Goal: Task Accomplishment & Management: Complete application form

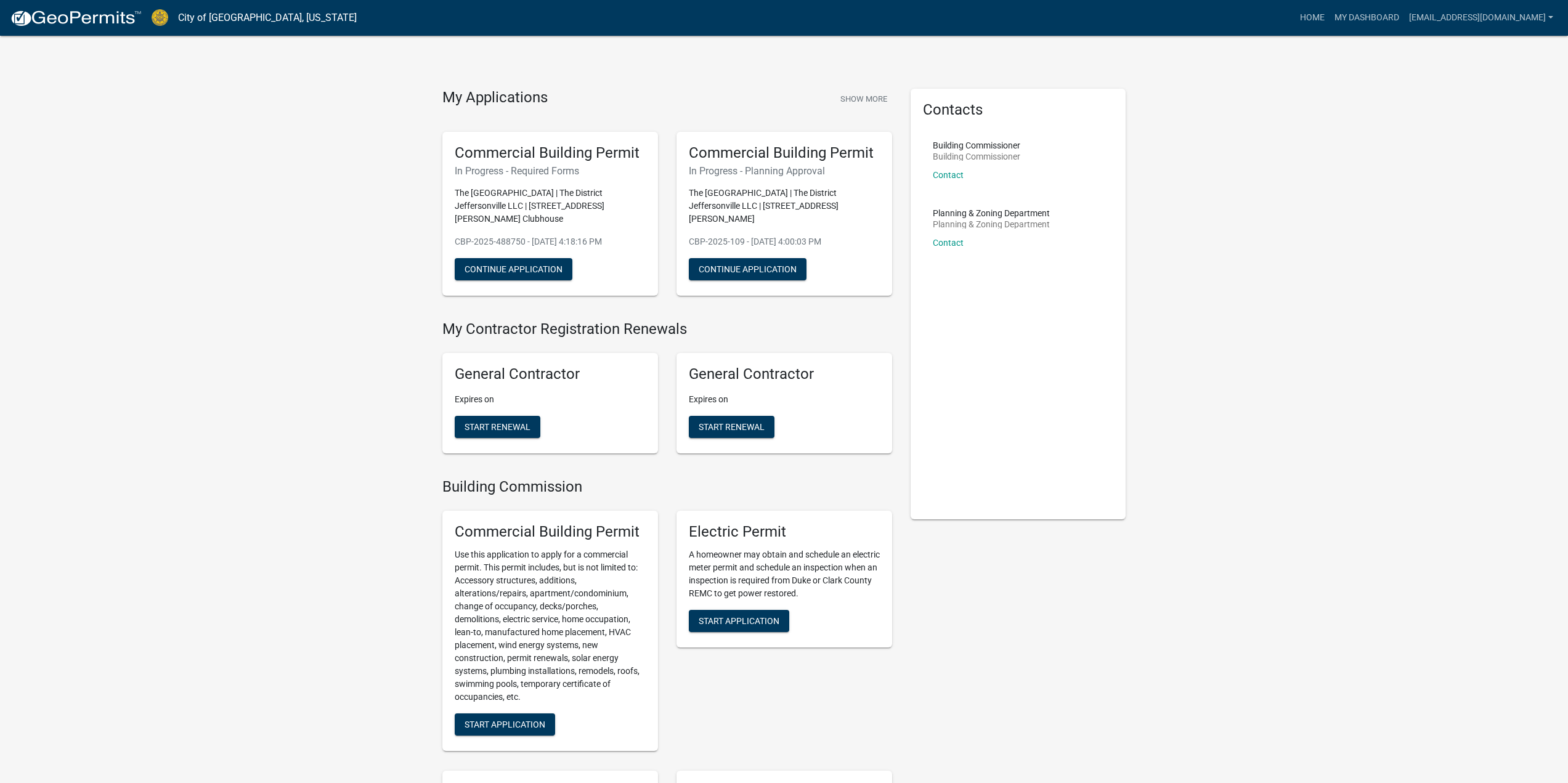
click at [852, 165] on h6 "In Progress - Planning Approval" at bounding box center [784, 171] width 191 height 12
click at [758, 258] on button "Continue Application" at bounding box center [748, 269] width 118 height 23
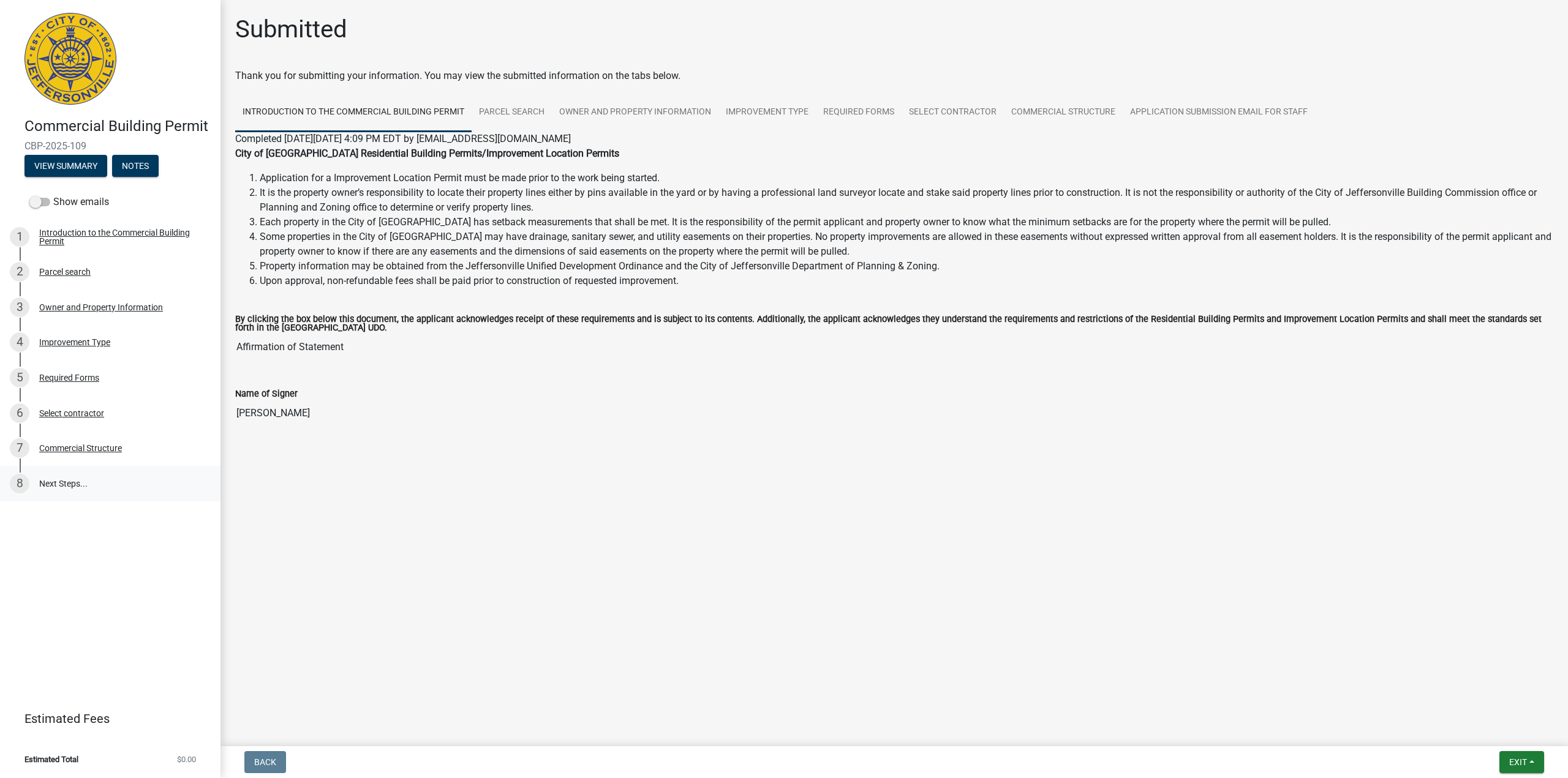
click at [71, 481] on link "8 Next Steps..." at bounding box center [110, 483] width 220 height 35
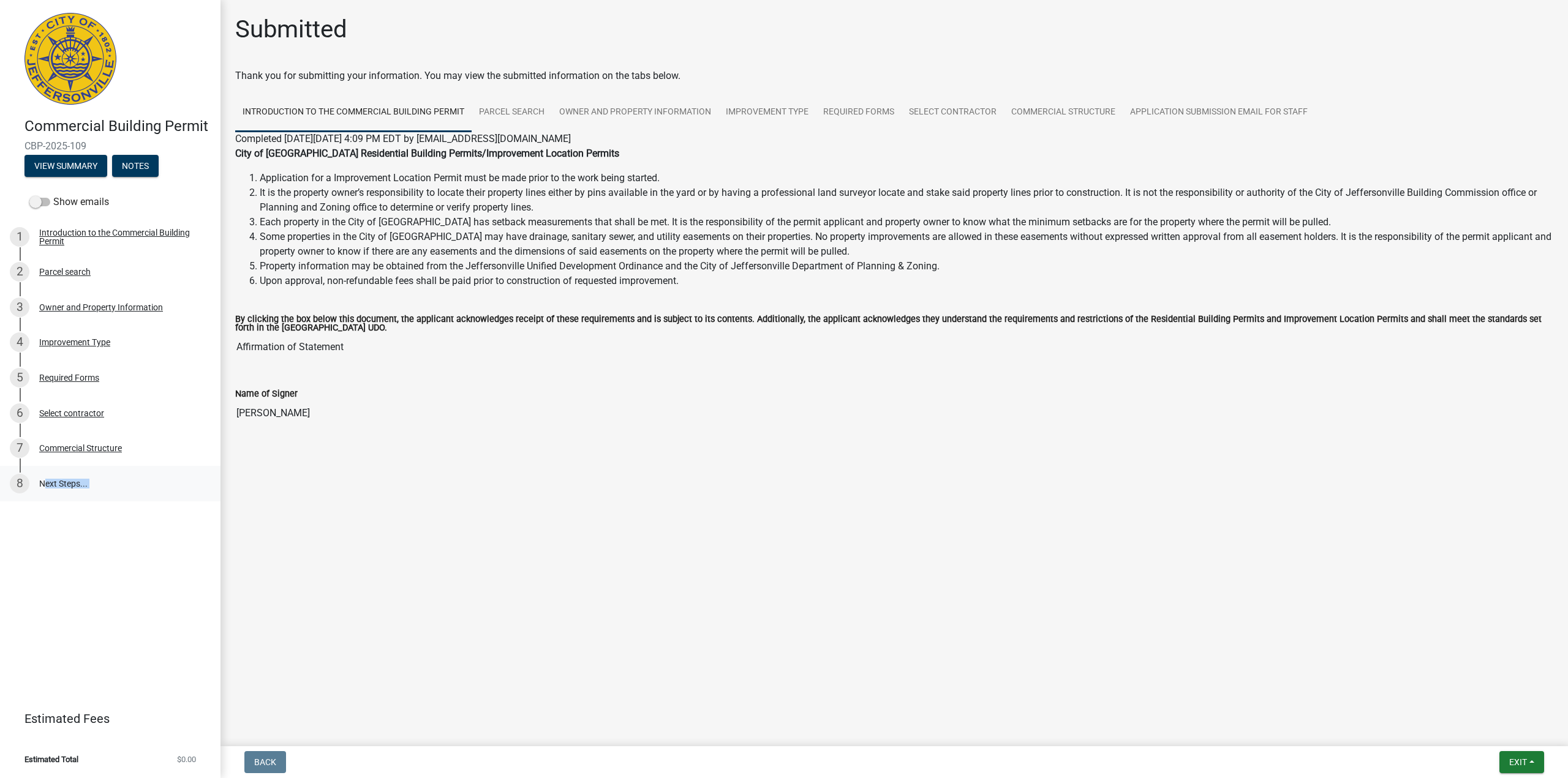
click at [71, 481] on link "8 Next Steps..." at bounding box center [110, 483] width 220 height 35
